Goal: Task Accomplishment & Management: Understand process/instructions

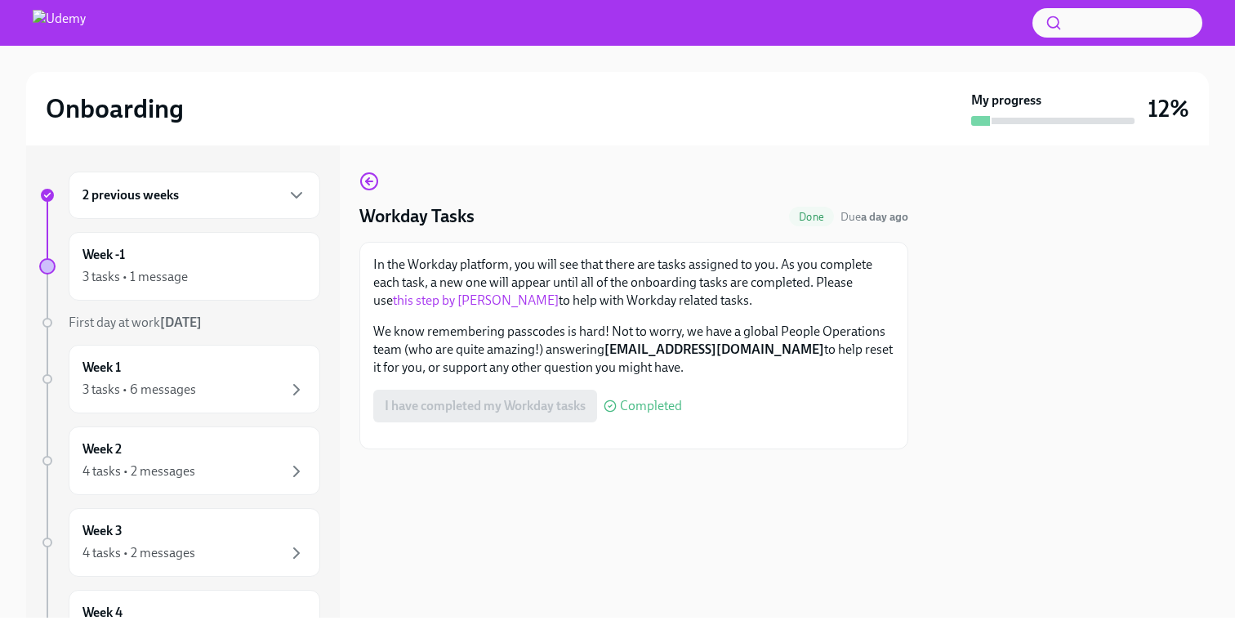
scroll to position [82, 0]
click at [292, 189] on icon "button" at bounding box center [297, 195] width 20 height 20
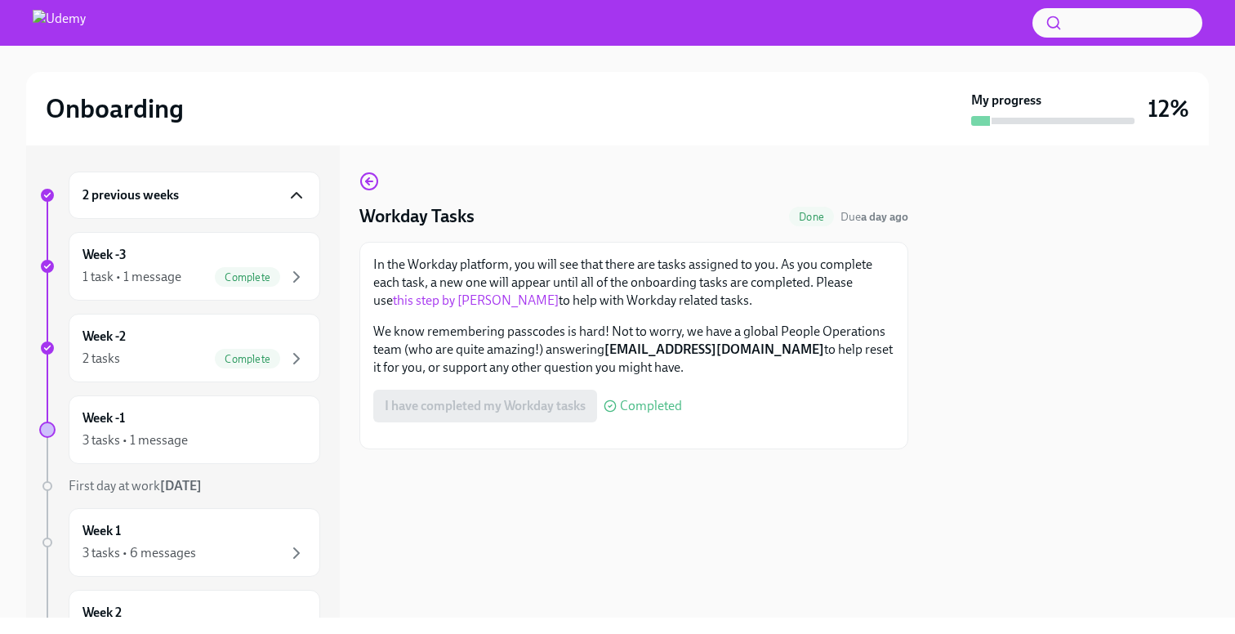
click at [284, 191] on div "2 previous weeks" at bounding box center [194, 195] width 224 height 20
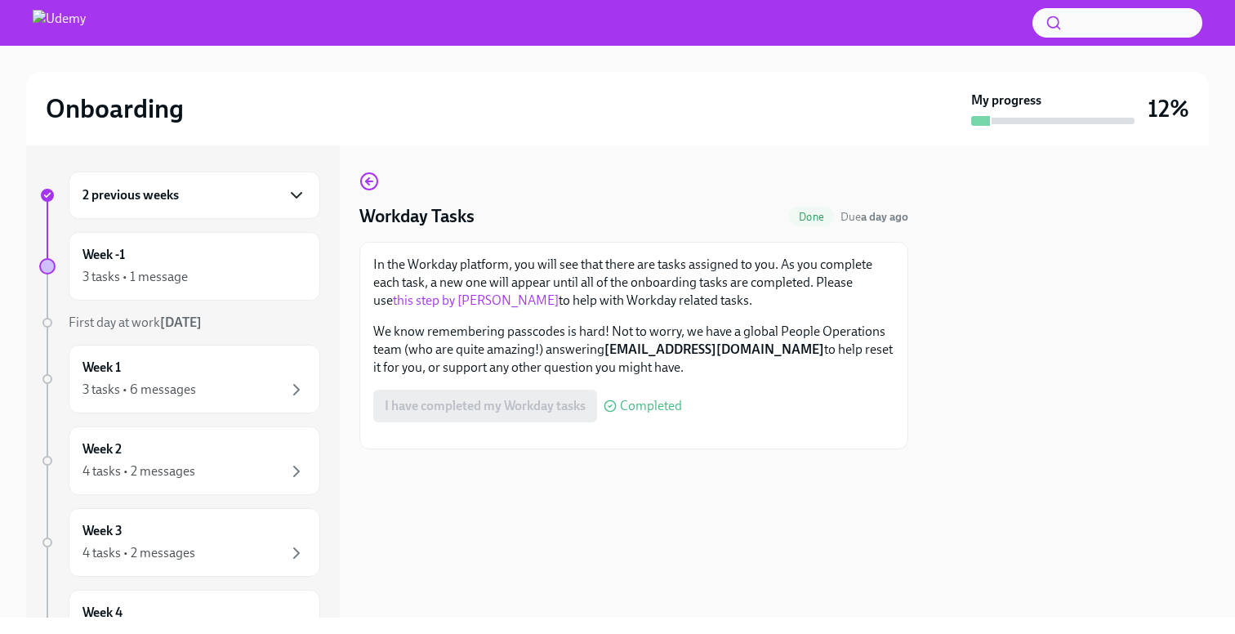
click at [289, 191] on icon "button" at bounding box center [297, 195] width 20 height 20
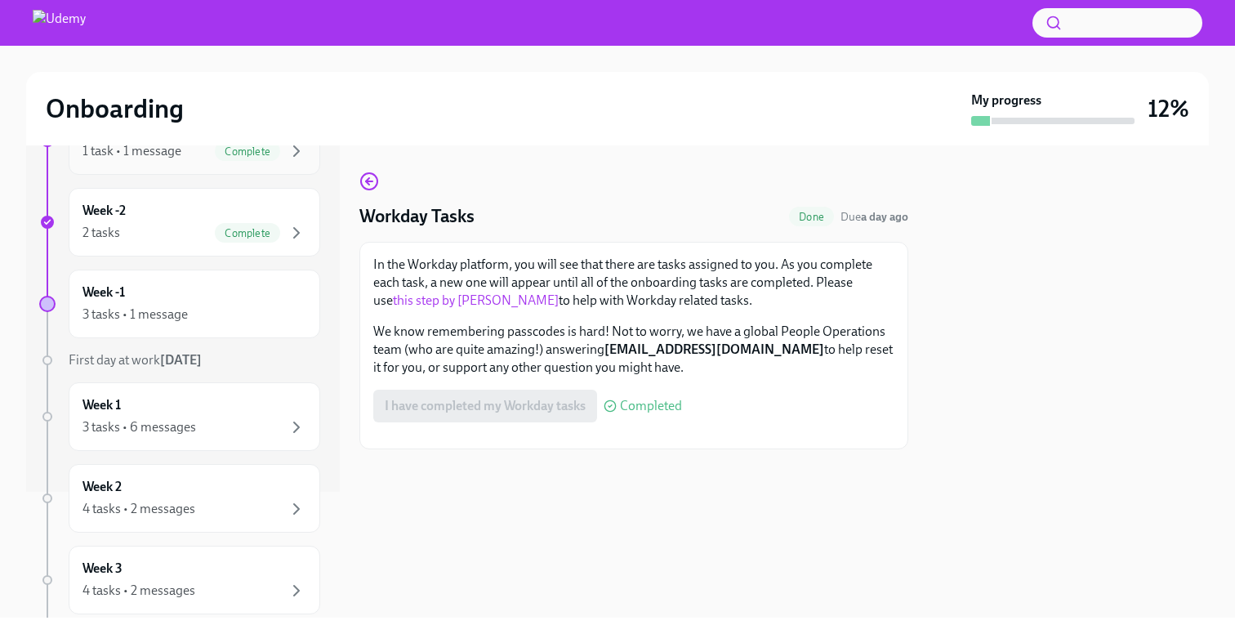
scroll to position [130, 0]
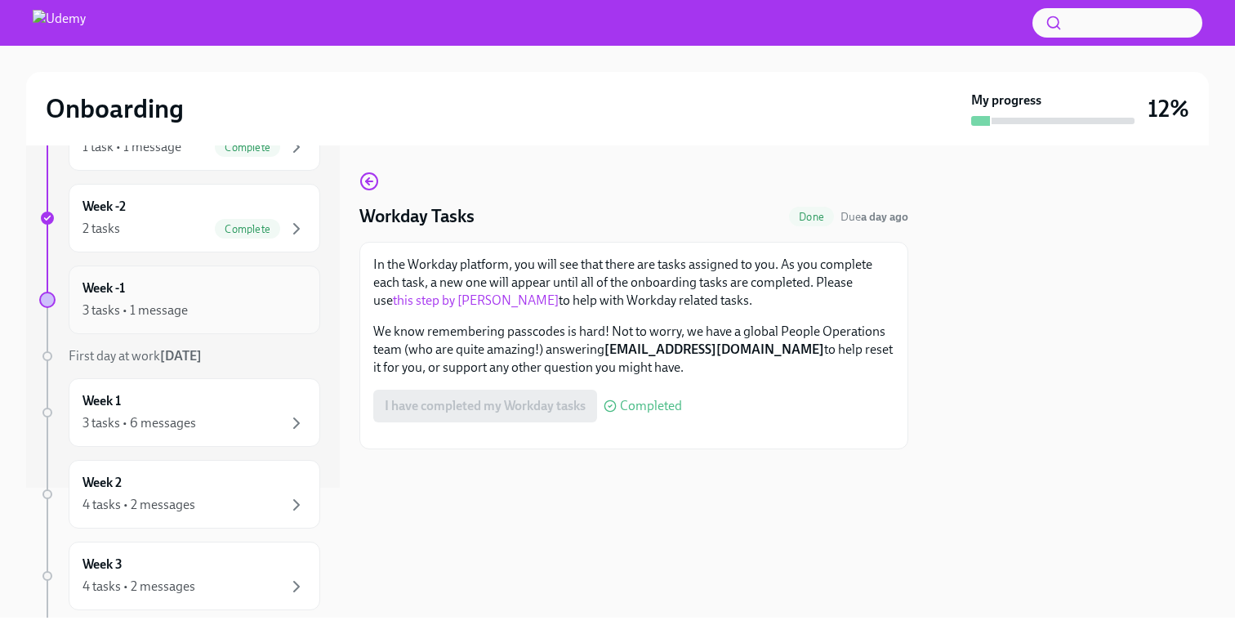
click at [217, 301] on div "3 tasks • 1 message" at bounding box center [194, 311] width 224 height 20
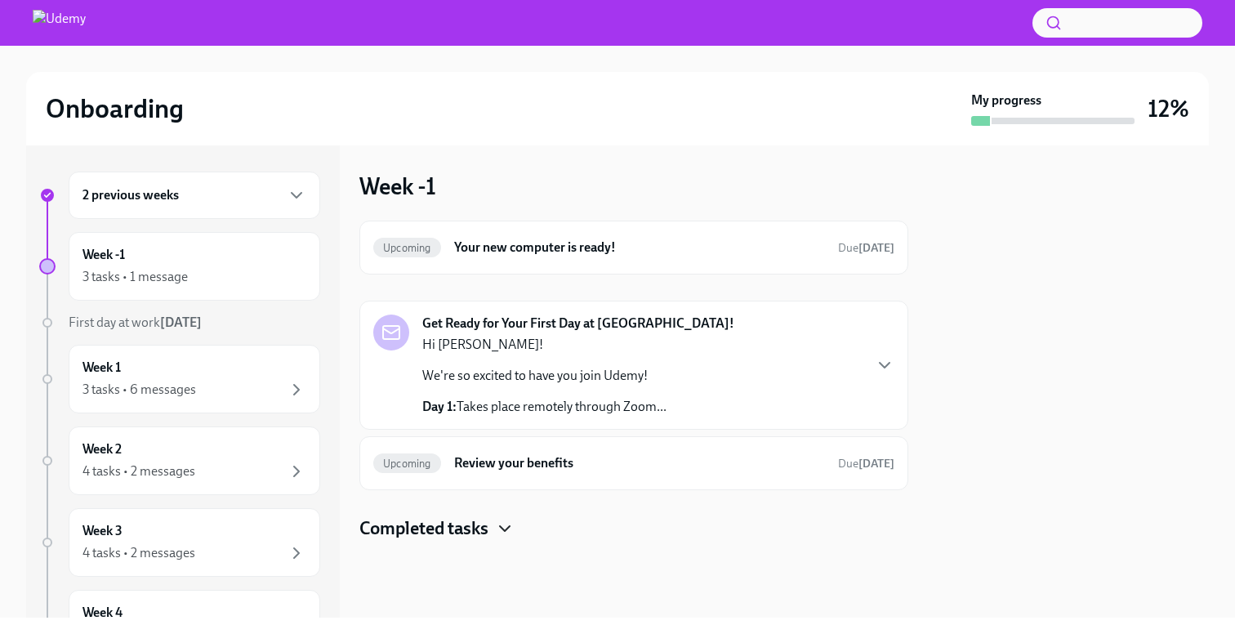
click at [499, 533] on icon "button" at bounding box center [505, 529] width 20 height 20
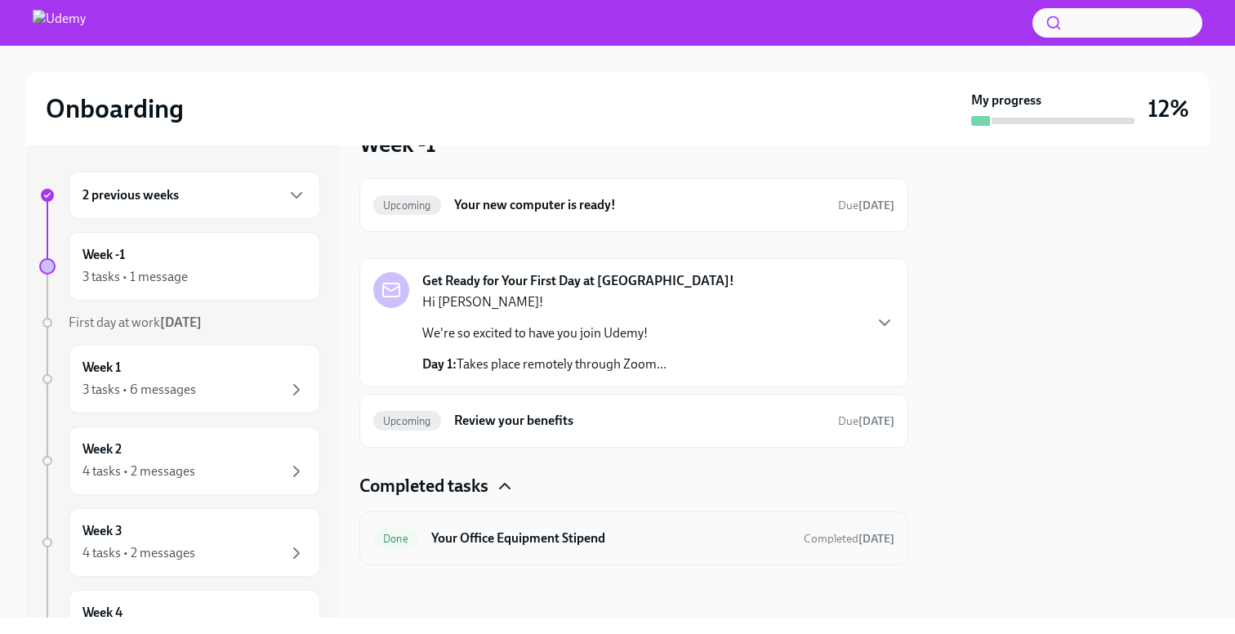
click at [653, 530] on h6 "Your Office Equipment Stipend" at bounding box center [610, 538] width 359 height 18
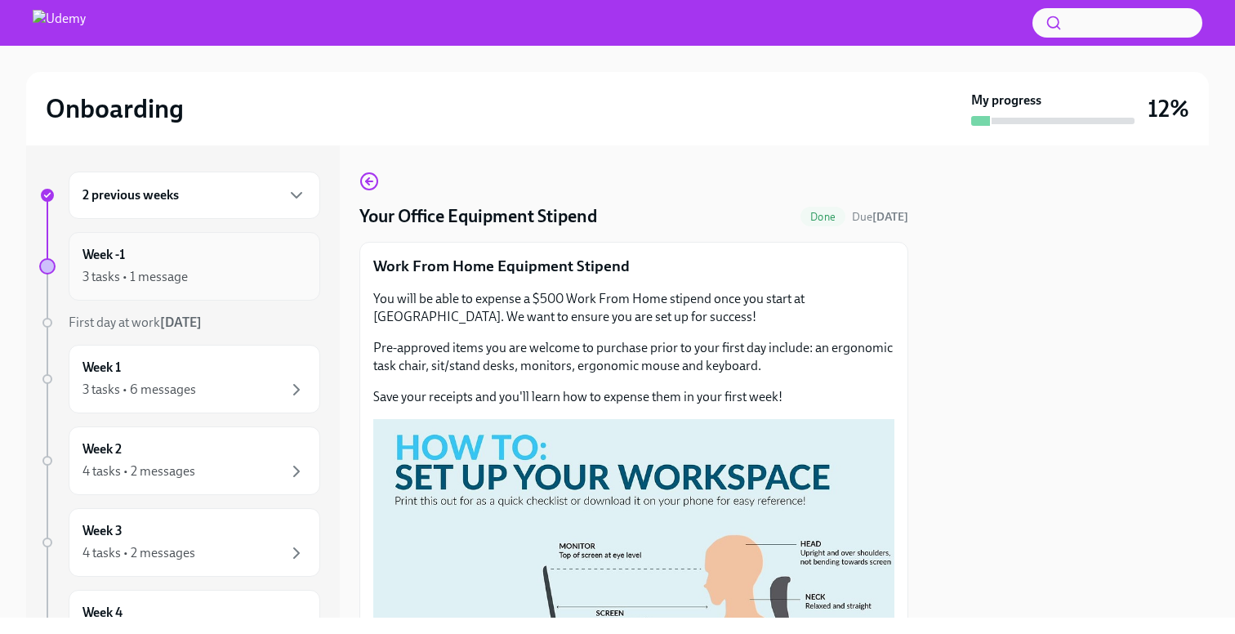
click at [281, 267] on div "3 tasks • 1 message" at bounding box center [194, 277] width 224 height 20
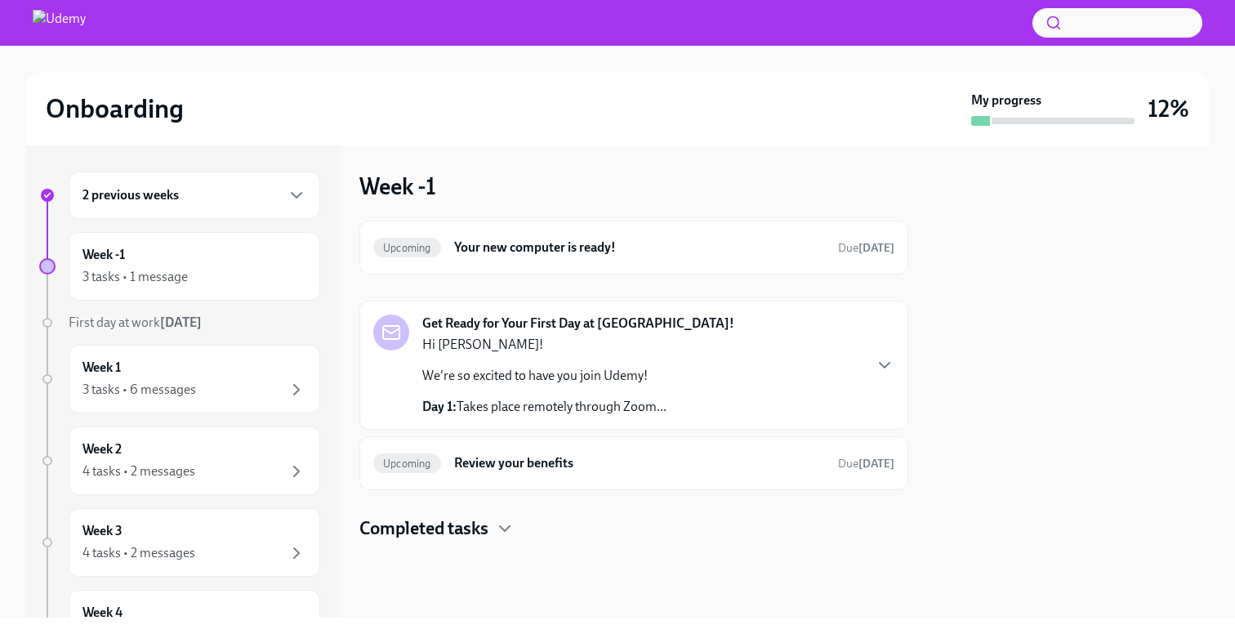
click at [483, 523] on h4 "Completed tasks" at bounding box center [423, 528] width 129 height 24
click at [246, 180] on div "2 previous weeks" at bounding box center [195, 194] width 252 height 47
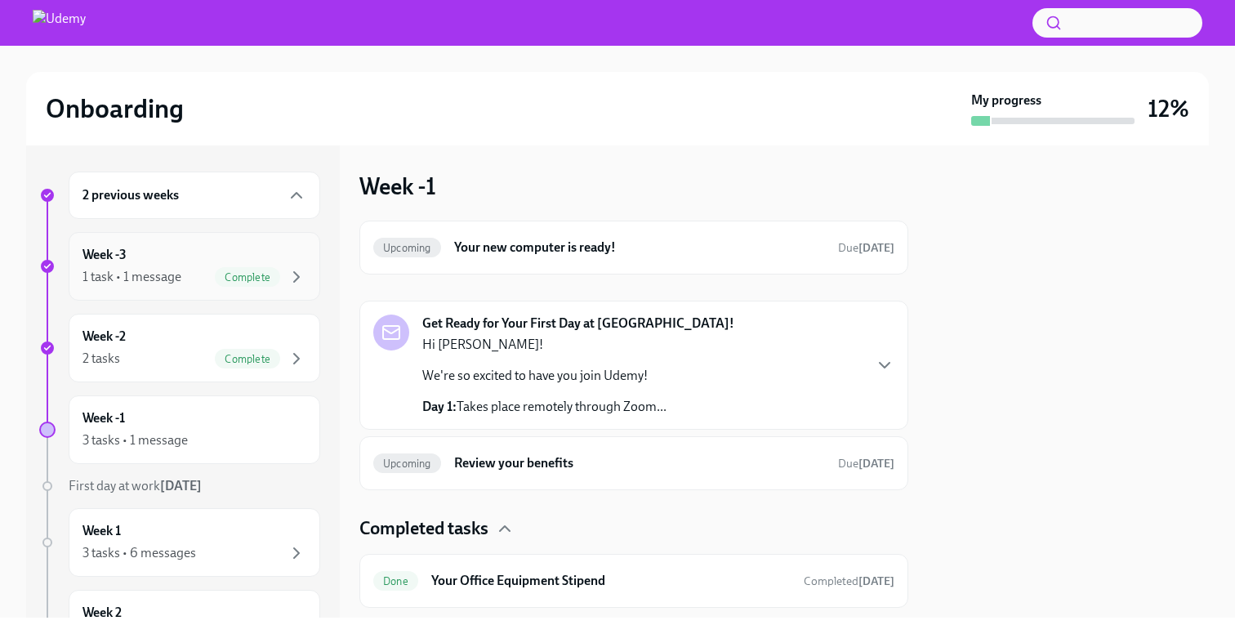
click at [178, 257] on div "Week -3 1 task • 1 message Complete" at bounding box center [194, 266] width 224 height 41
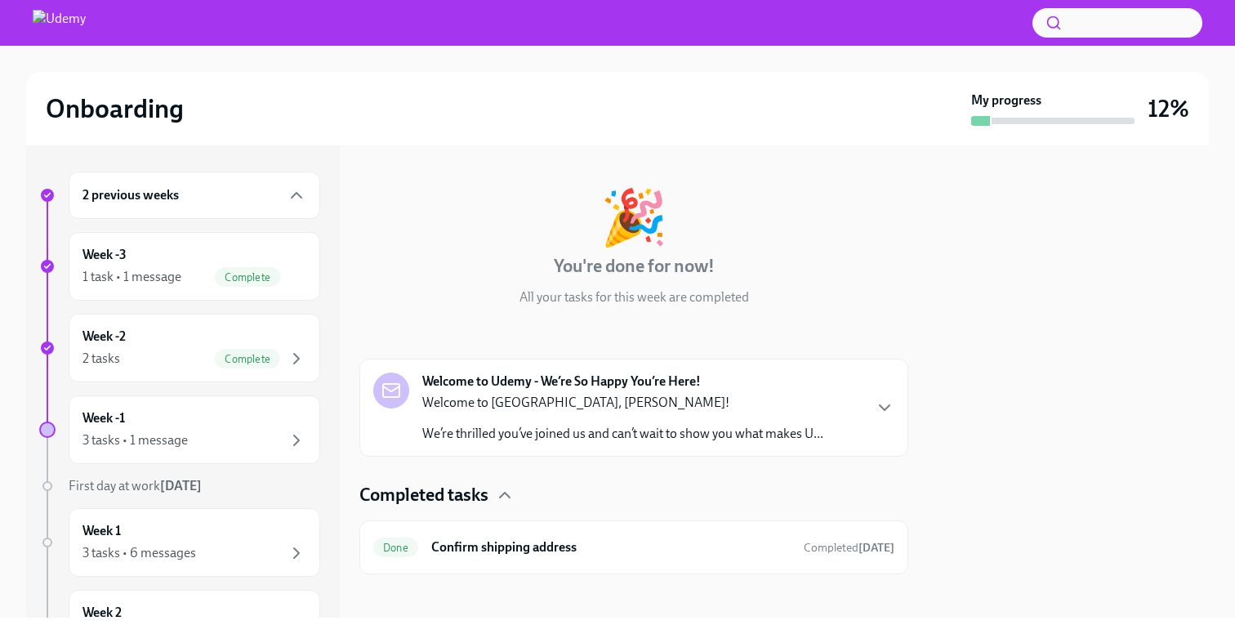
scroll to position [65, 0]
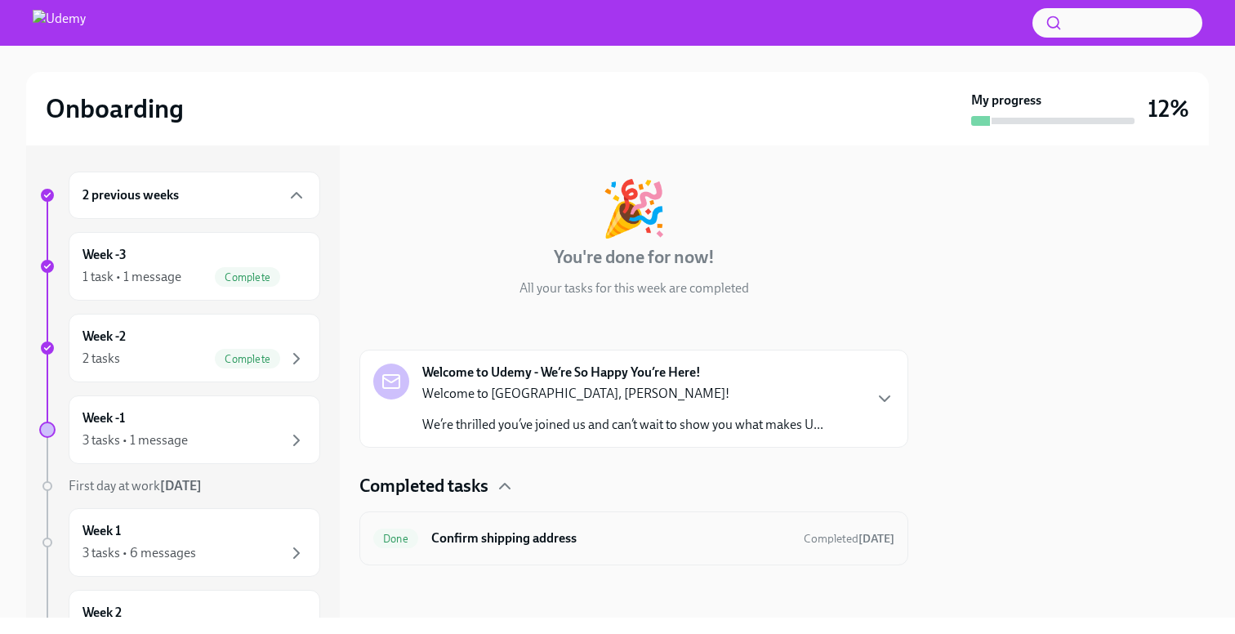
click at [670, 531] on h6 "Confirm shipping address" at bounding box center [610, 538] width 359 height 18
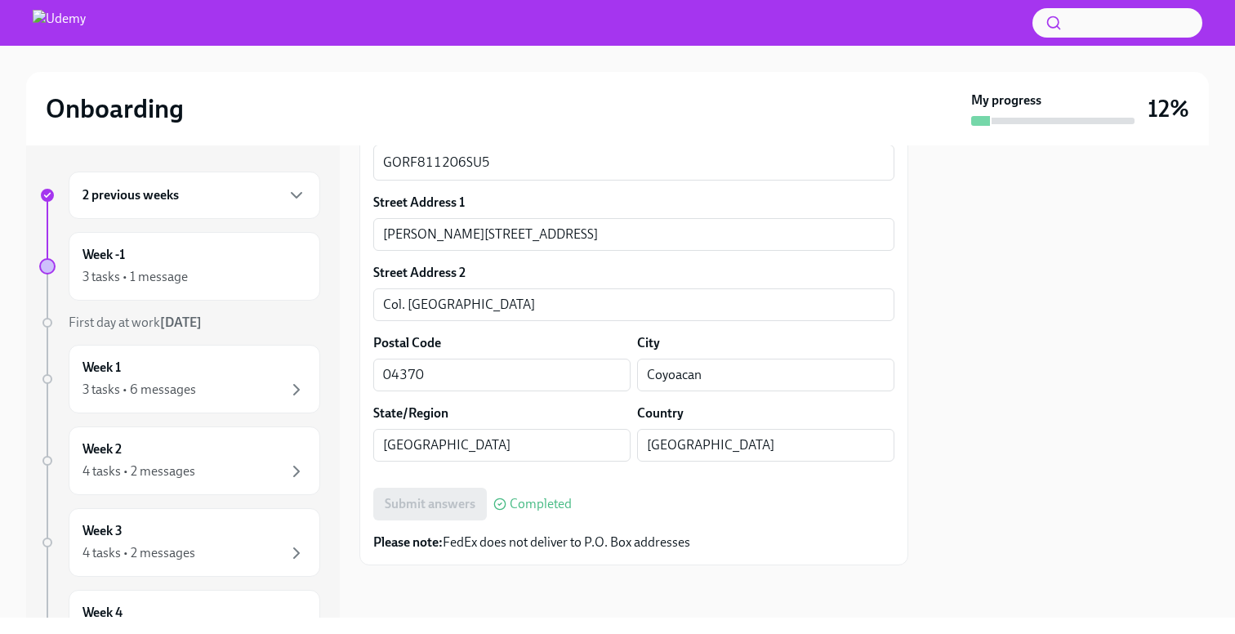
click at [247, 198] on div "2 previous weeks" at bounding box center [194, 195] width 224 height 20
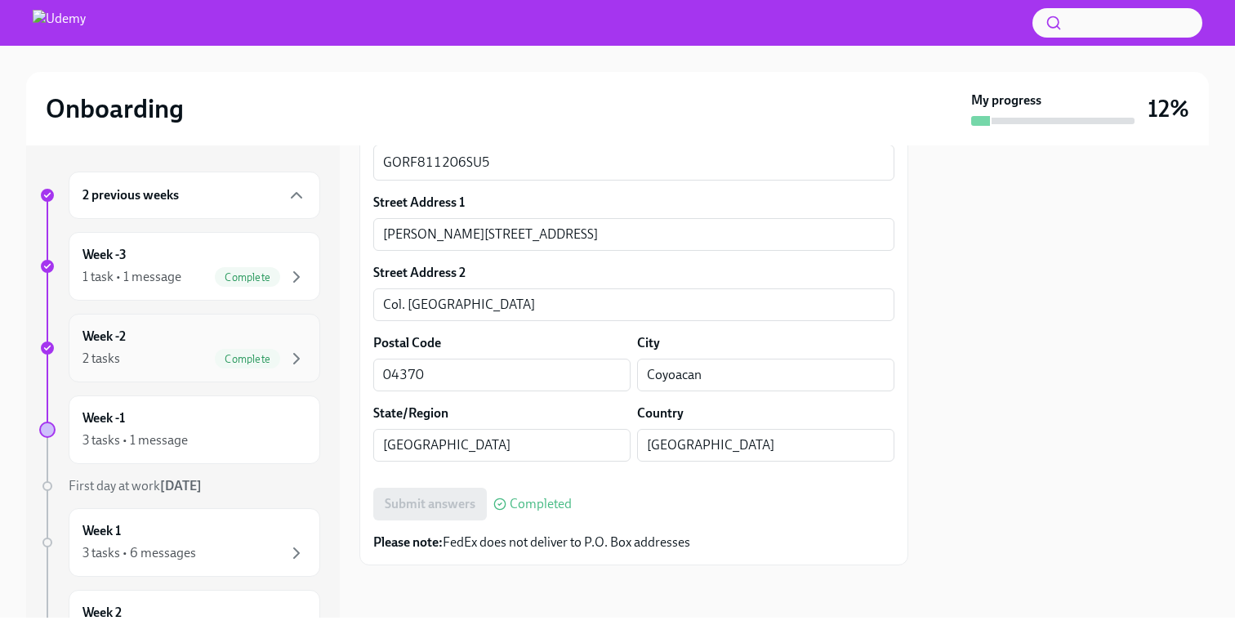
click at [162, 354] on div "2 tasks Complete" at bounding box center [194, 359] width 224 height 20
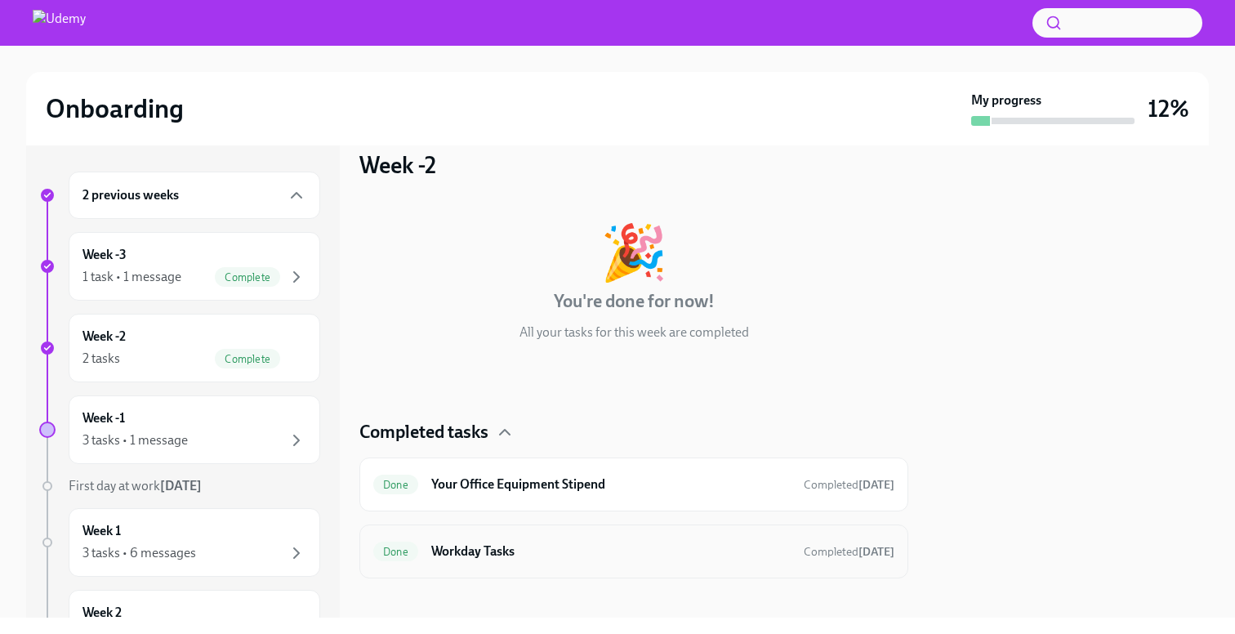
scroll to position [34, 0]
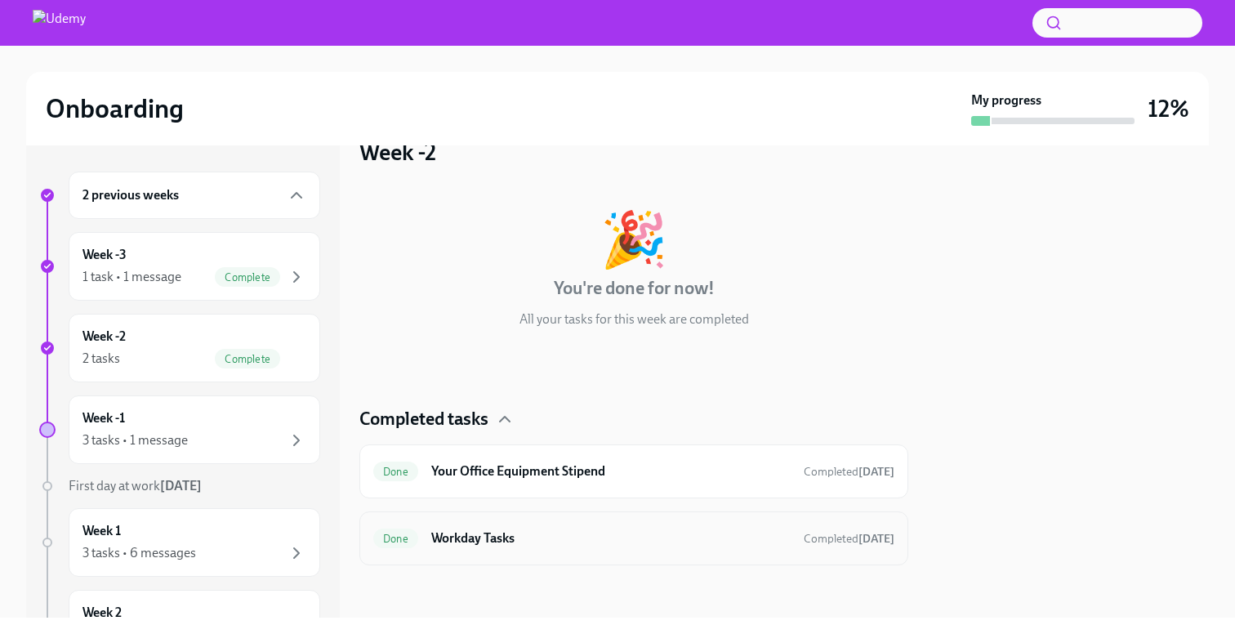
click at [502, 533] on h6 "Workday Tasks" at bounding box center [610, 538] width 359 height 18
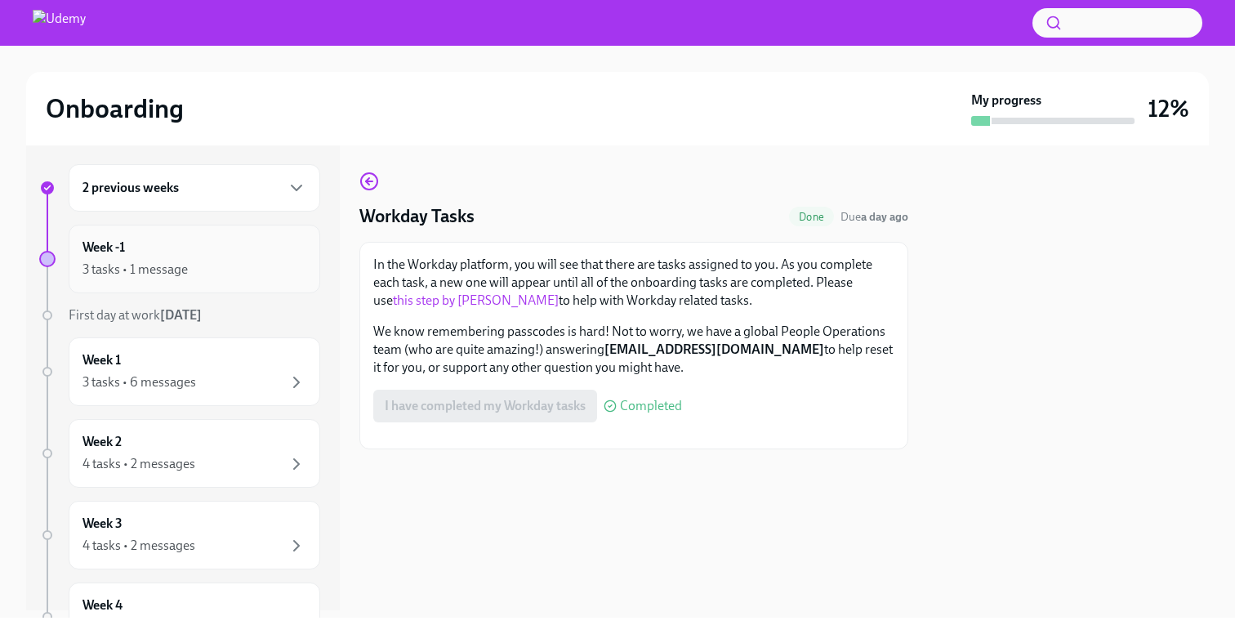
scroll to position [9, 0]
click at [225, 271] on div "3 tasks • 1 message" at bounding box center [194, 268] width 224 height 20
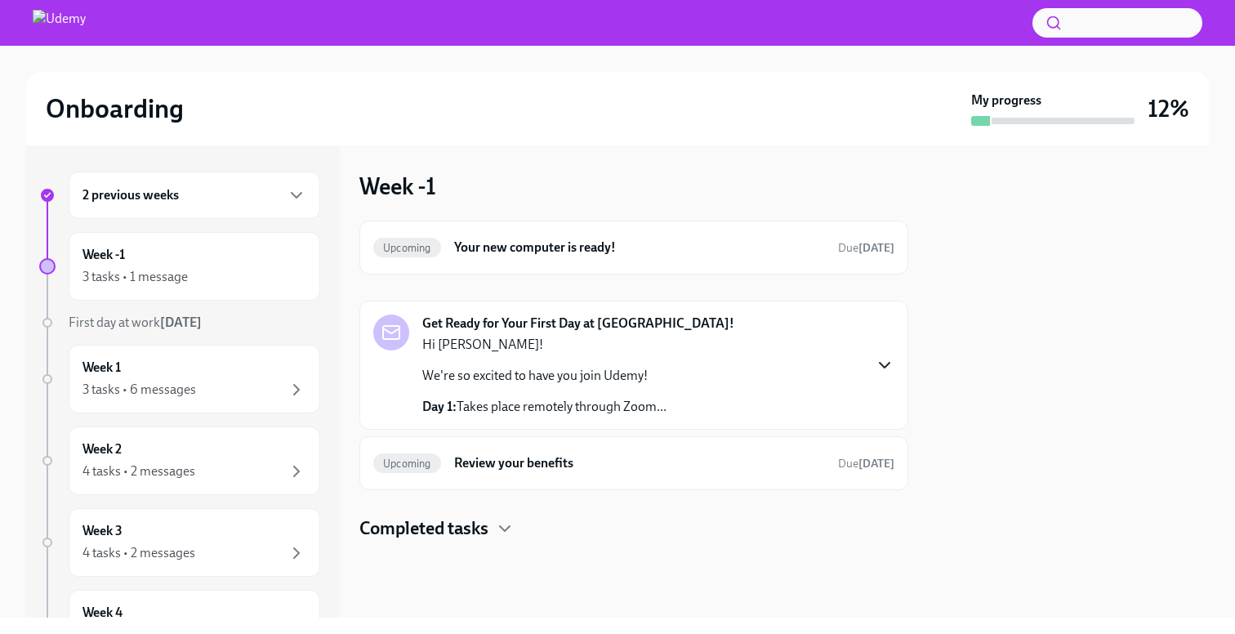
click at [884, 371] on icon "button" at bounding box center [885, 365] width 20 height 20
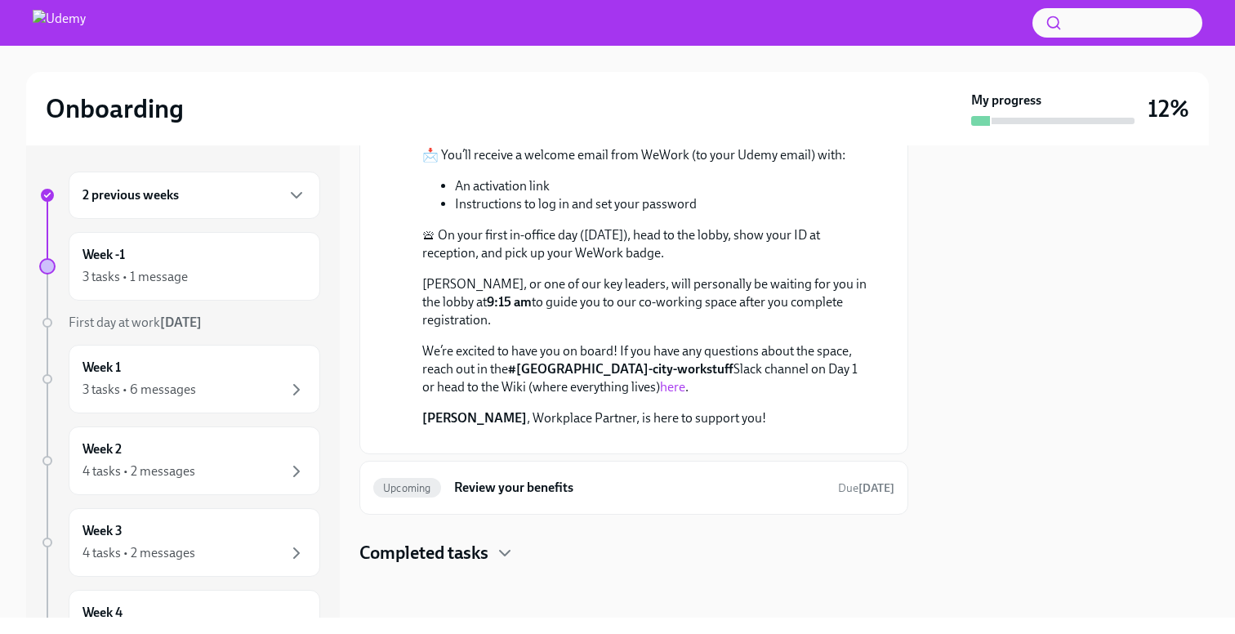
scroll to position [867, 0]
click at [660, 379] on link "here" at bounding box center [672, 387] width 25 height 16
